Goal: Navigation & Orientation: Find specific page/section

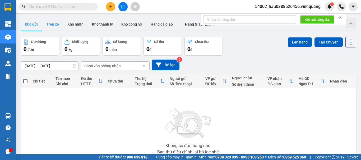
click at [53, 25] on button "Trên xe" at bounding box center [52, 24] width 21 height 13
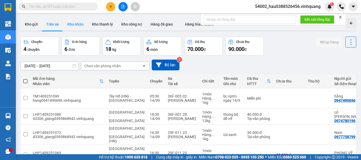
click at [78, 25] on button "Kho nhận" at bounding box center [75, 24] width 25 height 13
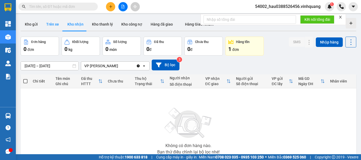
click at [51, 26] on button "Trên xe" at bounding box center [52, 24] width 21 height 13
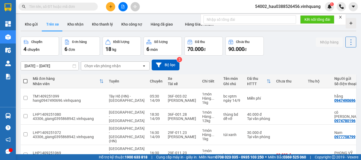
click at [91, 65] on div "Chọn văn phòng nhận" at bounding box center [102, 65] width 36 height 5
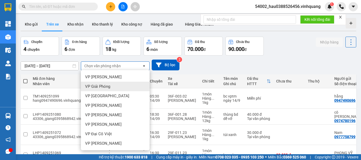
click at [103, 83] on div "VP Giải Phóng" at bounding box center [115, 87] width 69 height 10
